Goal: Find specific page/section: Find specific page/section

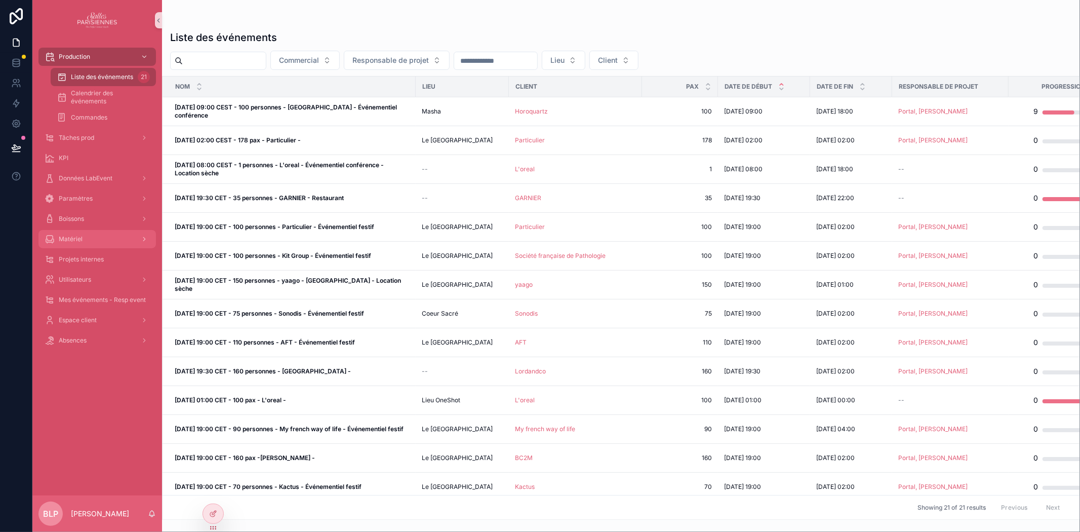
click at [73, 236] on span "Matériel" at bounding box center [71, 239] width 24 height 8
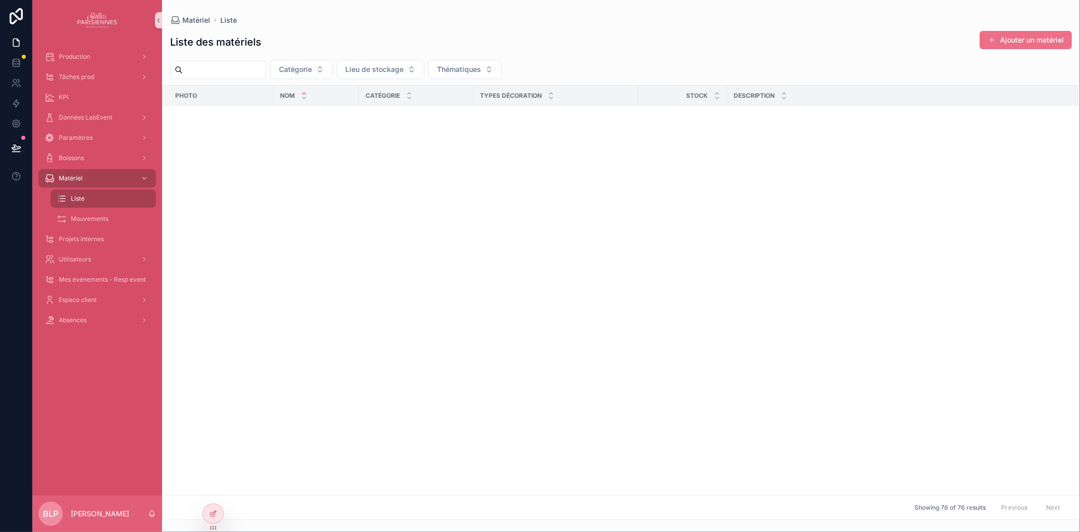
scroll to position [2252, 0]
